Goal: Task Accomplishment & Management: Manage account settings

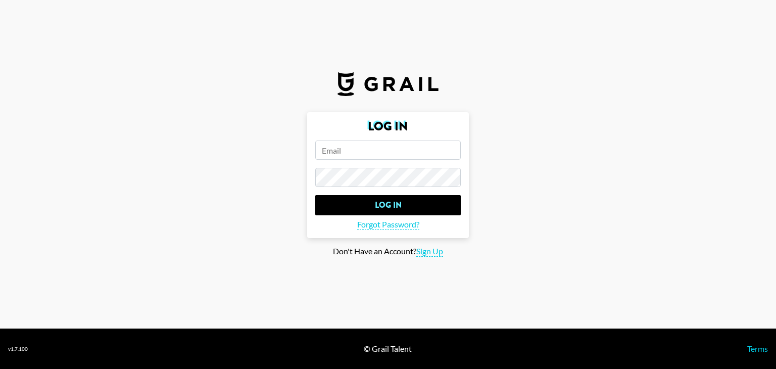
click at [349, 154] on input "email" at bounding box center [388, 150] width 146 height 19
type input "[EMAIL_ADDRESS][DOMAIN_NAME]"
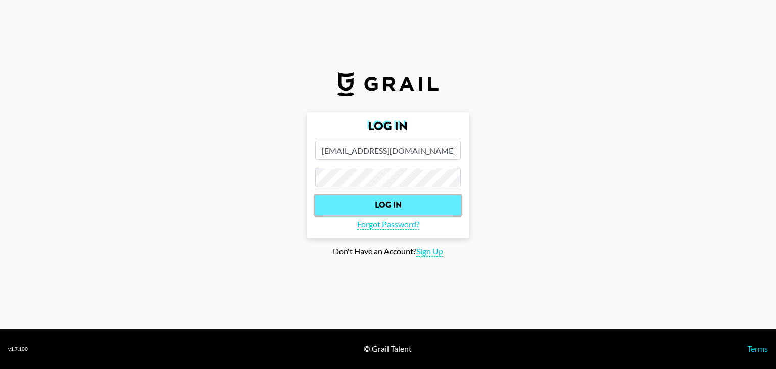
click at [332, 207] on input "Log In" at bounding box center [388, 205] width 146 height 20
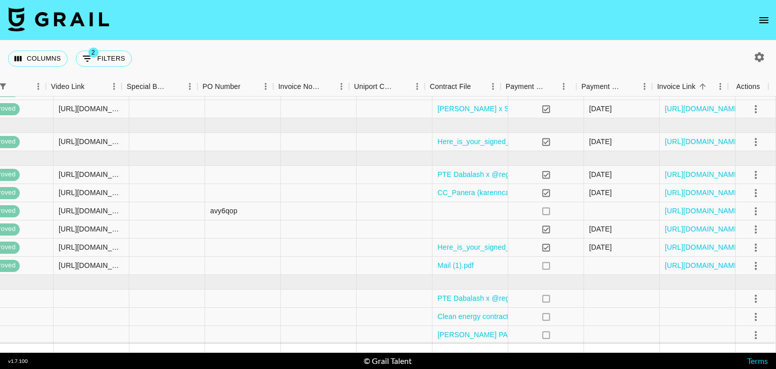
scroll to position [37, 909]
drag, startPoint x: 547, startPoint y: 353, endPoint x: 516, endPoint y: 360, distance: 32.7
click at [516, 360] on footer "v 1.7.100 © Grail Talent Terms" at bounding box center [388, 361] width 776 height 16
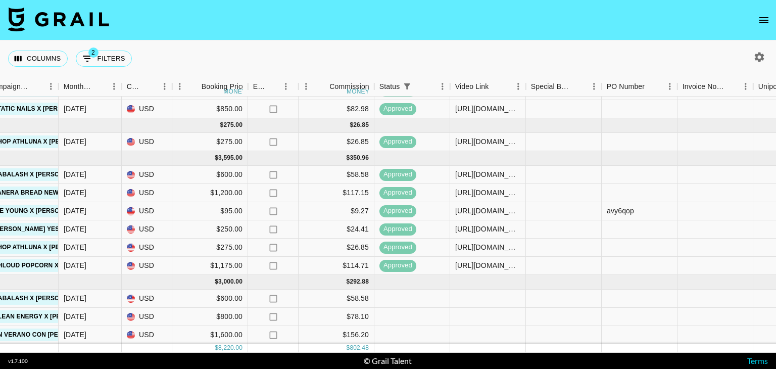
scroll to position [37, 505]
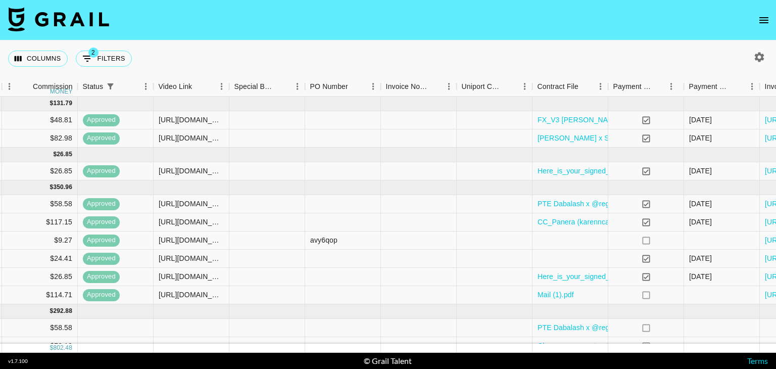
scroll to position [0, 909]
